Goal: Task Accomplishment & Management: Use online tool/utility

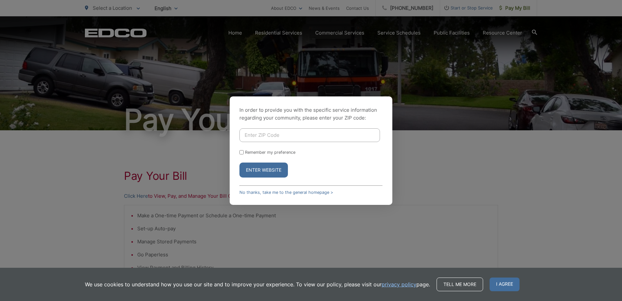
click at [268, 139] on input "Enter ZIP Code" at bounding box center [309, 135] width 141 height 14
type input "90623"
click at [239, 162] on button "Enter Website" at bounding box center [263, 169] width 48 height 15
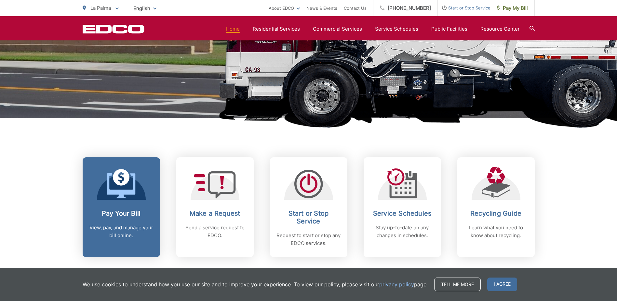
scroll to position [260, 0]
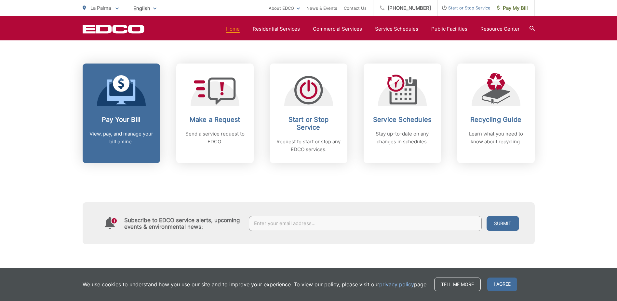
click at [123, 118] on h2 "Pay Your Bill" at bounding box center [121, 119] width 64 height 8
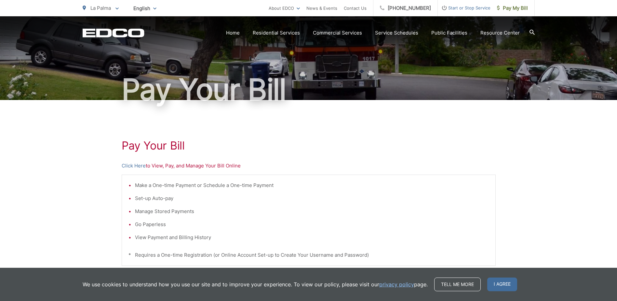
scroll to position [65, 0]
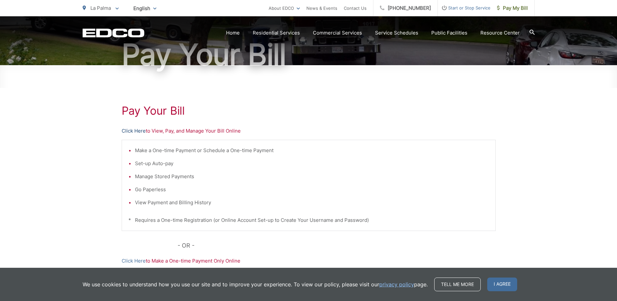
click at [141, 129] on link "Click Here" at bounding box center [134, 131] width 24 height 8
